Goal: Task Accomplishment & Management: Complete application form

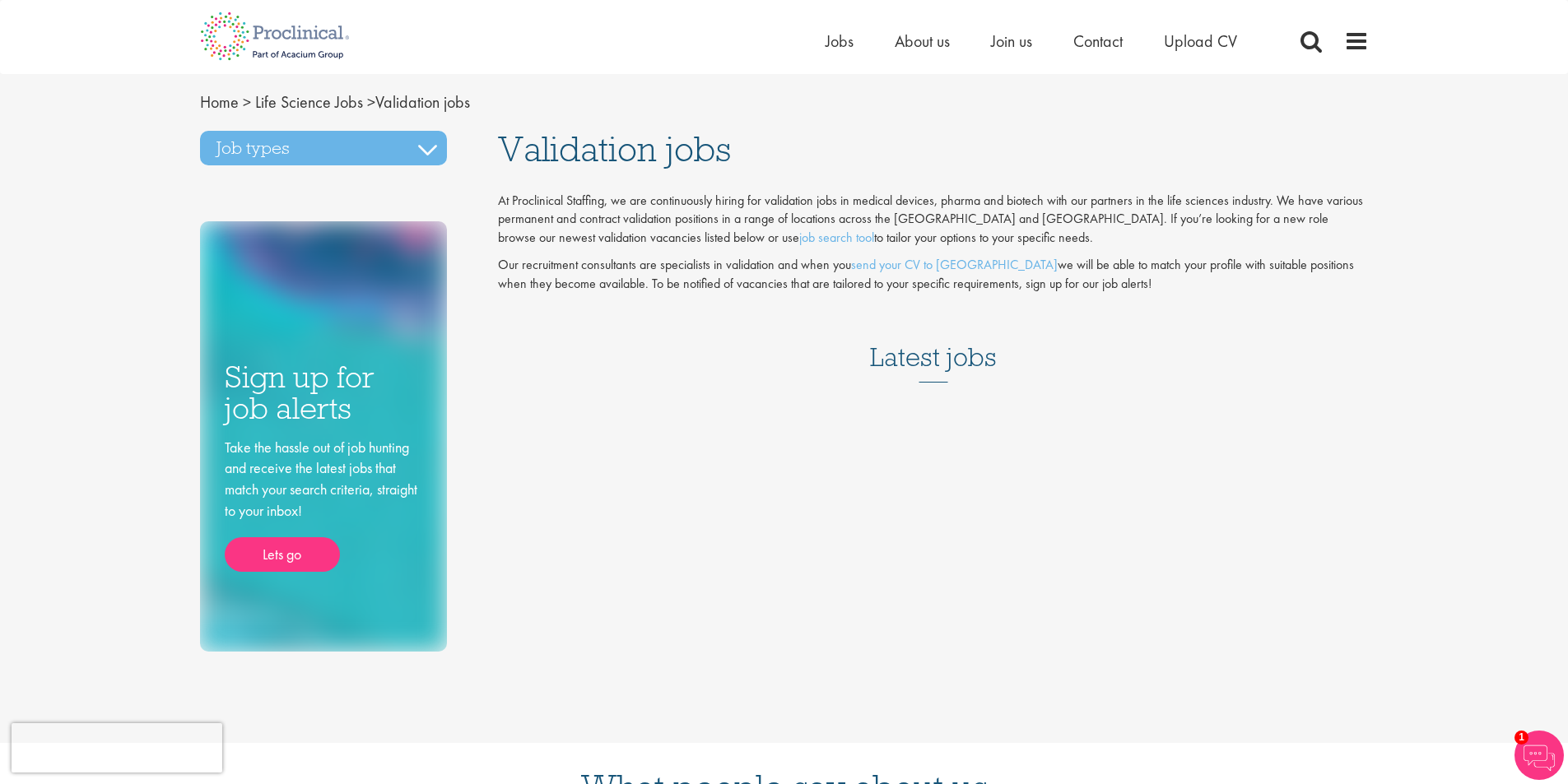
click at [946, 357] on h3 "Latest jobs" at bounding box center [933, 342] width 127 height 81
click at [296, 556] on link "Lets go" at bounding box center [283, 554] width 115 height 35
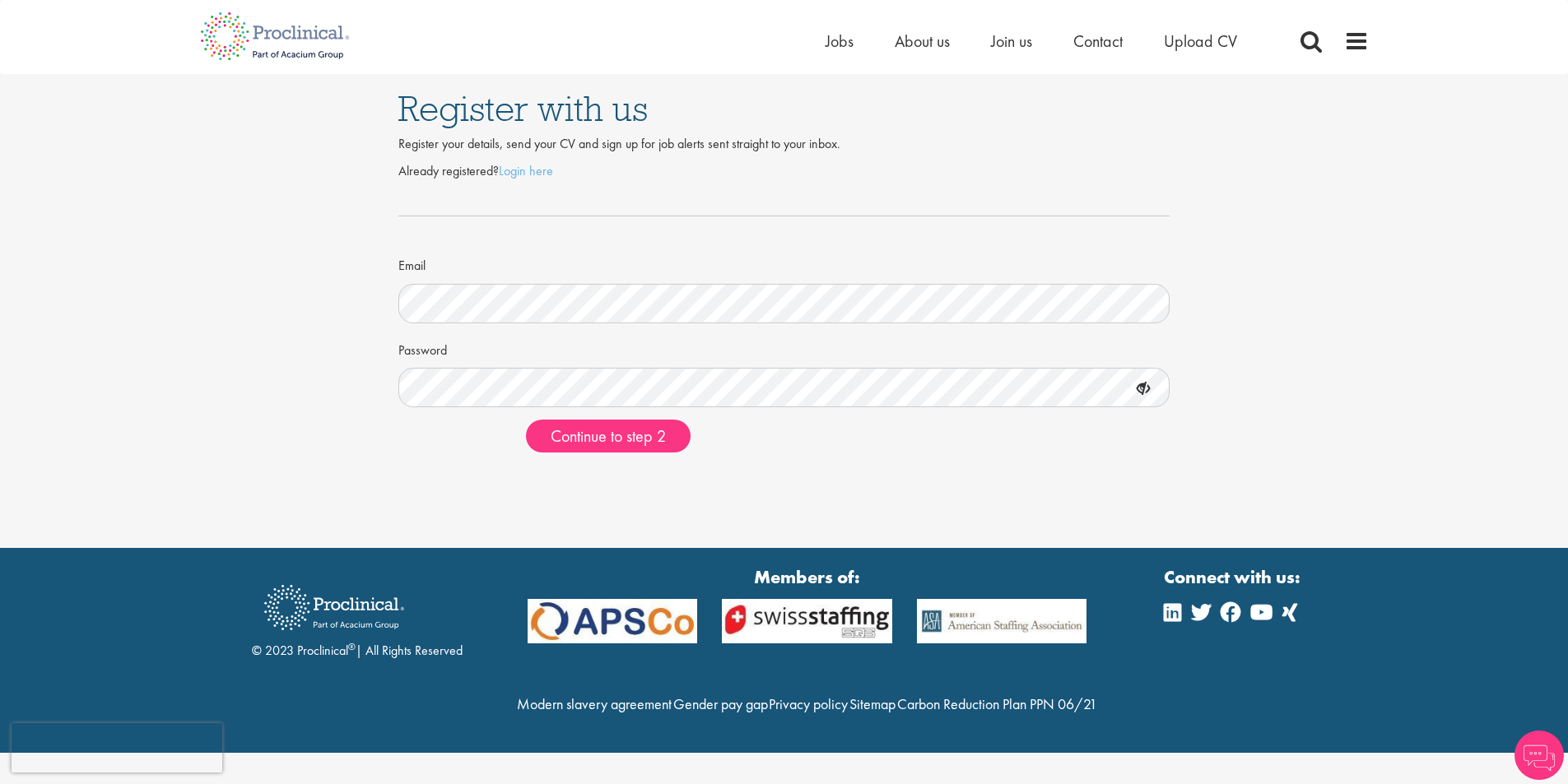
click at [644, 187] on form "Already registered? Login here Email Password Continue to step 2" at bounding box center [784, 307] width 747 height 291
